Goal: Task Accomplishment & Management: Manage account settings

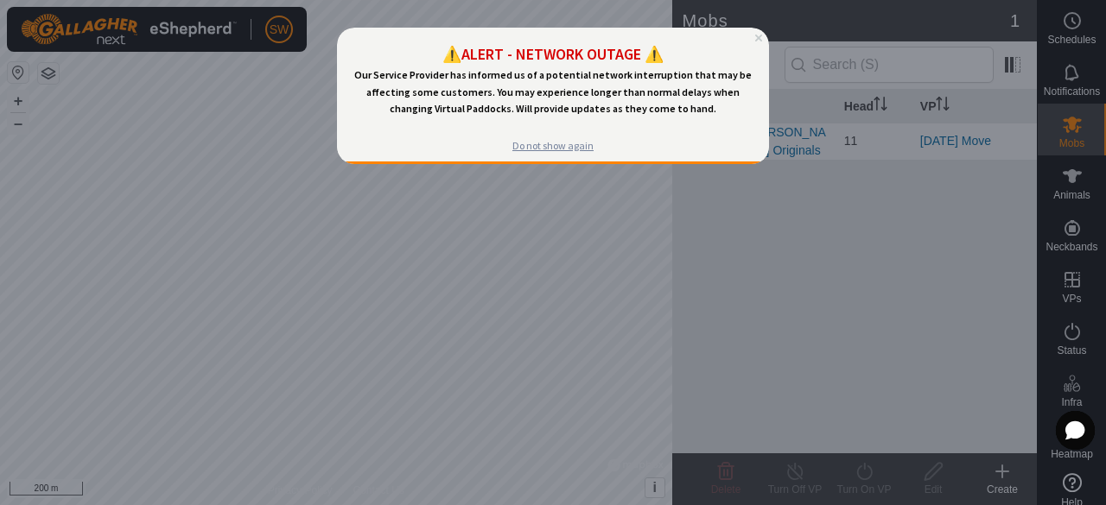
click at [550, 148] on div "Do not show again" at bounding box center [552, 146] width 81 height 14
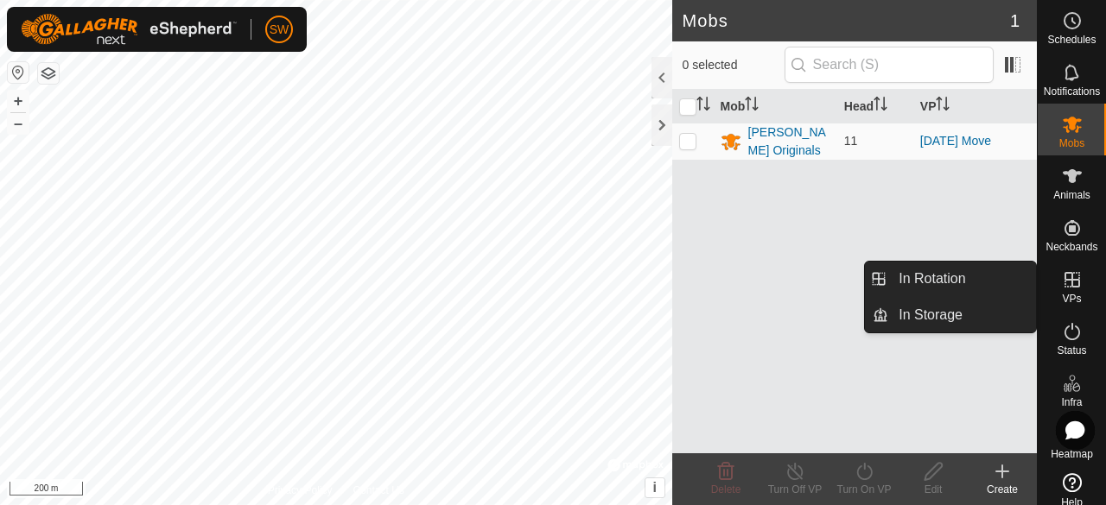
click at [1062, 286] on icon at bounding box center [1072, 280] width 21 height 21
click at [955, 278] on link "In Rotation" at bounding box center [962, 279] width 148 height 35
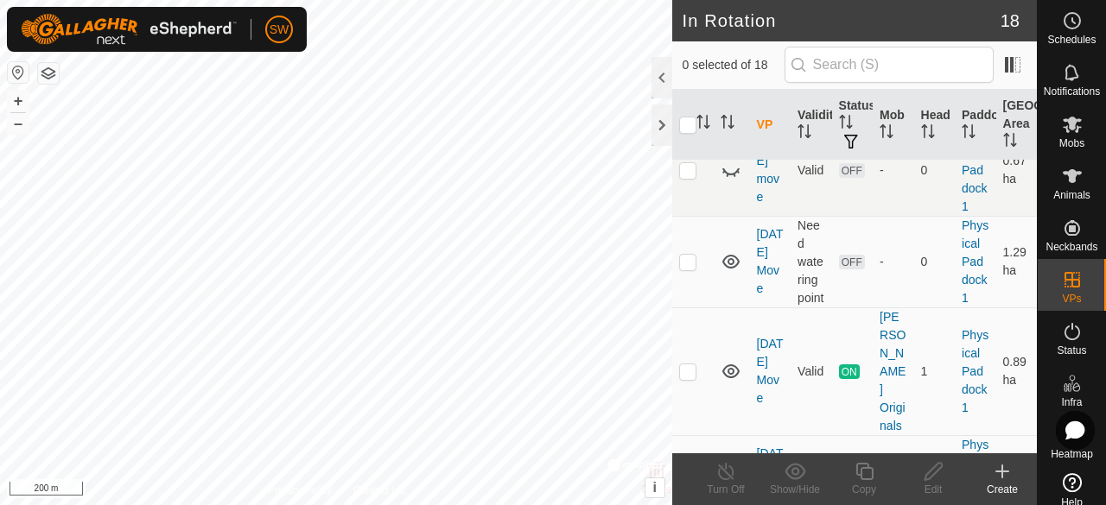
scroll to position [1026, 0]
drag, startPoint x: 766, startPoint y: 291, endPoint x: 845, endPoint y: 109, distance: 198.5
click at [845, 109] on th "Status" at bounding box center [852, 125] width 41 height 71
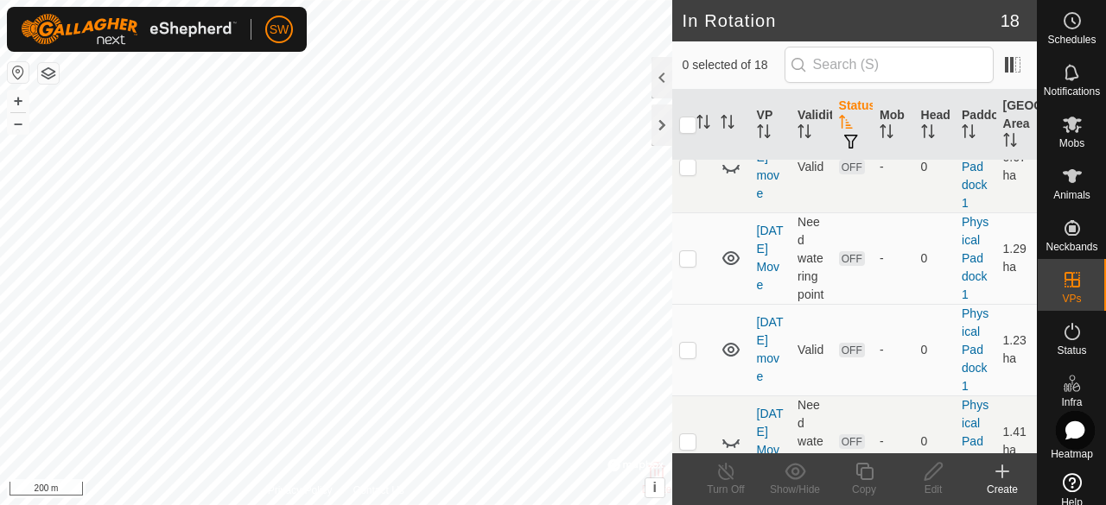
scroll to position [0, 0]
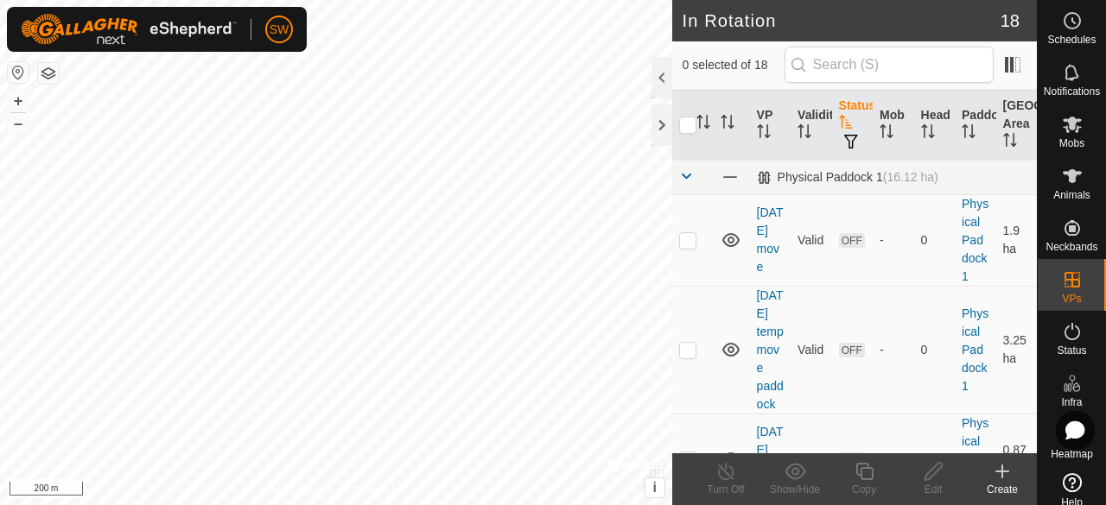
click at [844, 120] on icon "Activate to sort" at bounding box center [846, 122] width 14 height 14
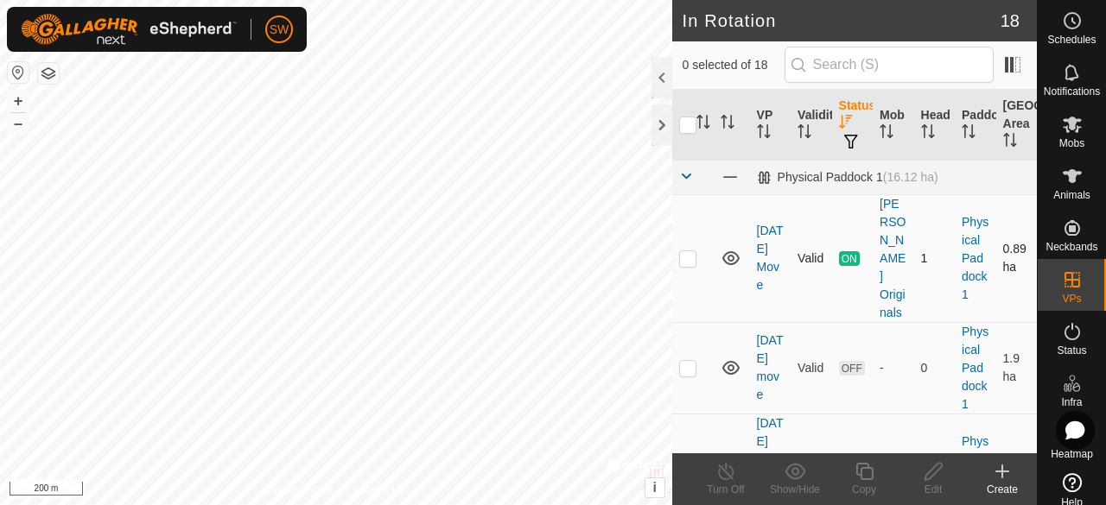
click at [691, 251] on p-checkbox at bounding box center [687, 258] width 17 height 14
checkbox input "true"
click at [727, 481] on icon at bounding box center [726, 471] width 22 height 21
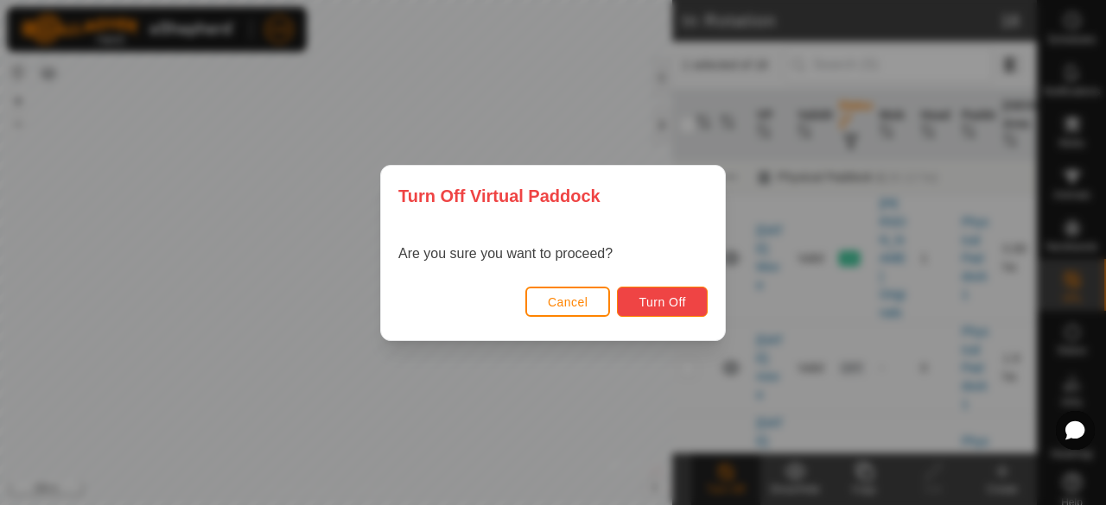
click at [664, 295] on span "Turn Off" at bounding box center [662, 302] width 48 height 14
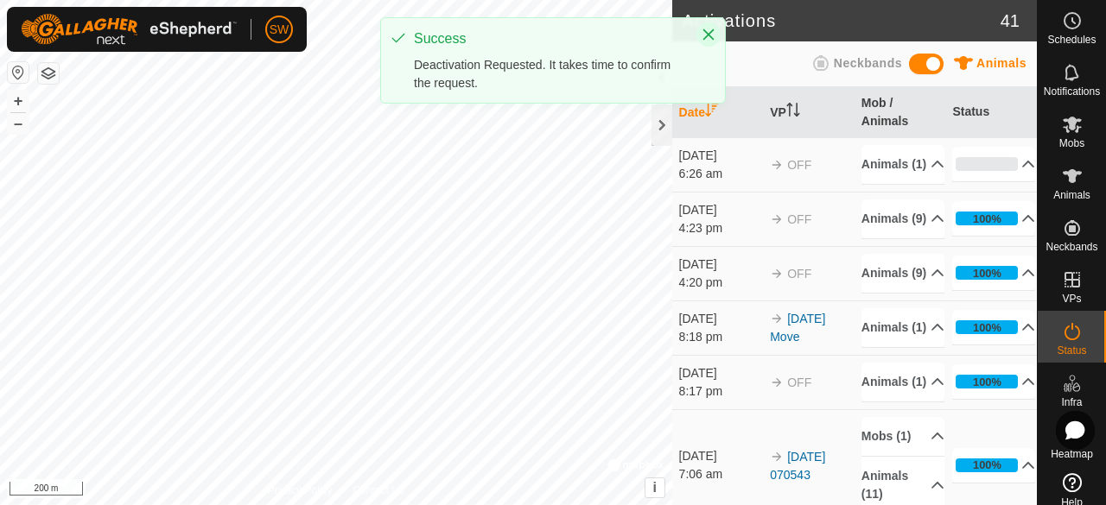
click at [706, 32] on icon "Close" at bounding box center [708, 34] width 11 height 11
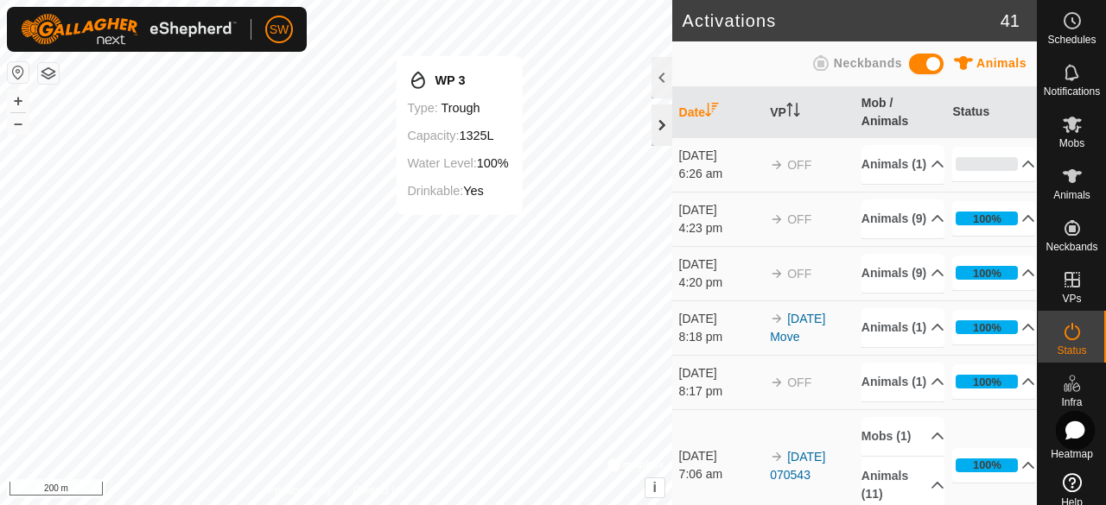
click at [660, 124] on div at bounding box center [661, 125] width 21 height 41
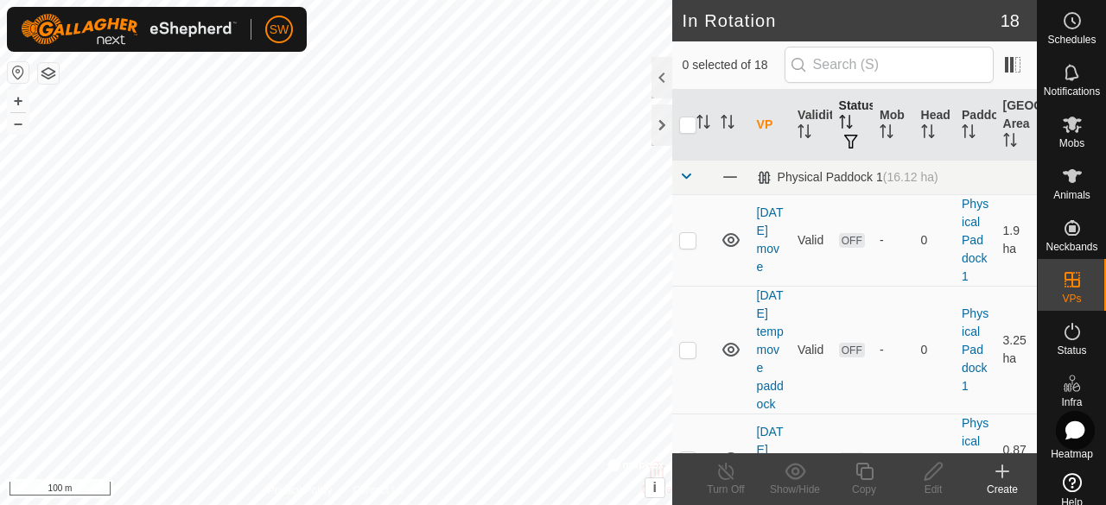
click at [849, 115] on th "Status" at bounding box center [852, 125] width 41 height 71
click at [848, 135] on span "button" at bounding box center [851, 142] width 14 height 14
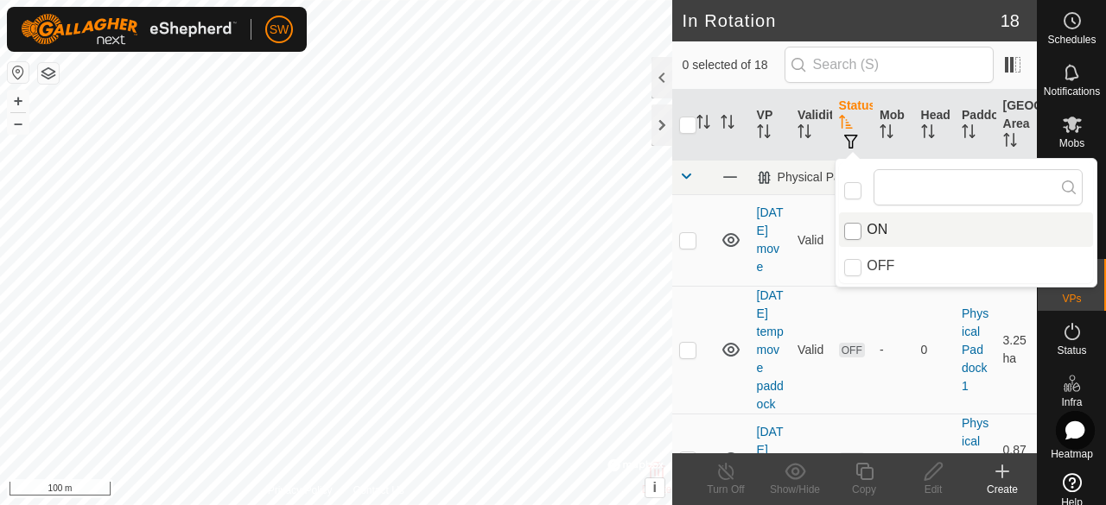
click at [852, 232] on input "ON" at bounding box center [852, 231] width 17 height 17
checkbox input "true"
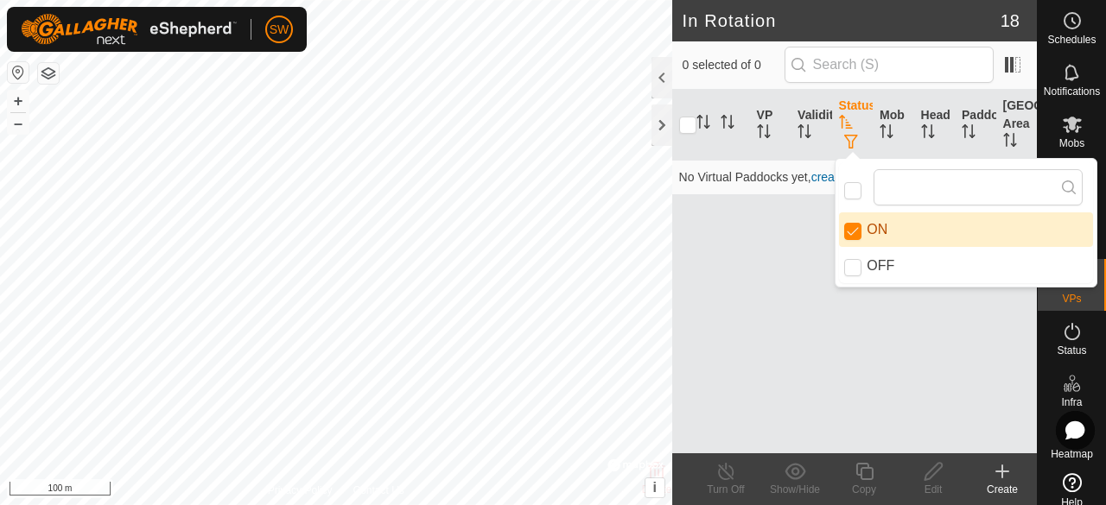
click at [771, 335] on div "VP Validity Status Mob Head Paddock Grazing Area No Virtual Paddocks yet, creat…" at bounding box center [854, 272] width 365 height 364
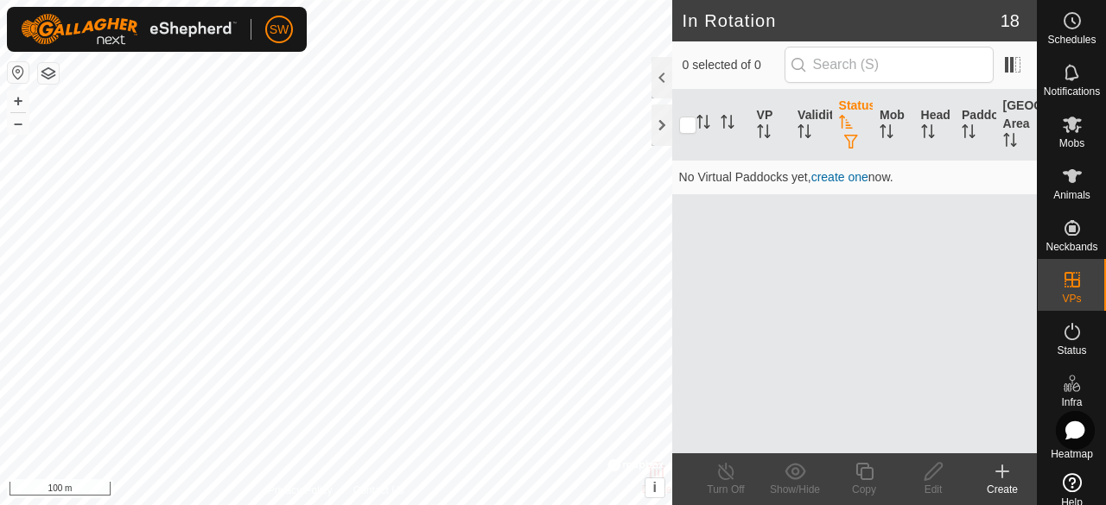
click at [842, 136] on button "button" at bounding box center [851, 142] width 24 height 17
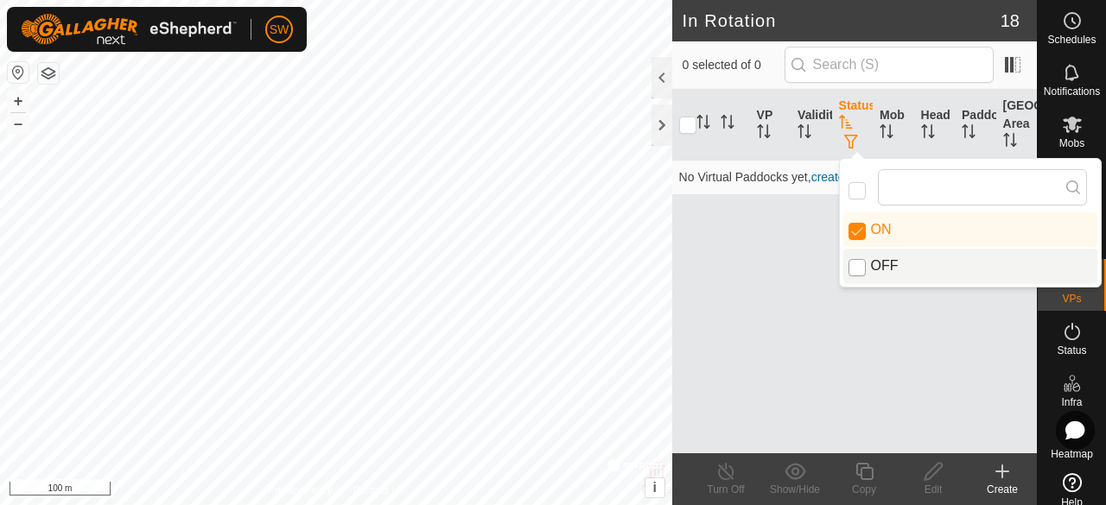
click at [861, 264] on input "OFF" at bounding box center [856, 267] width 17 height 17
checkbox input "true"
